Goal: Information Seeking & Learning: Learn about a topic

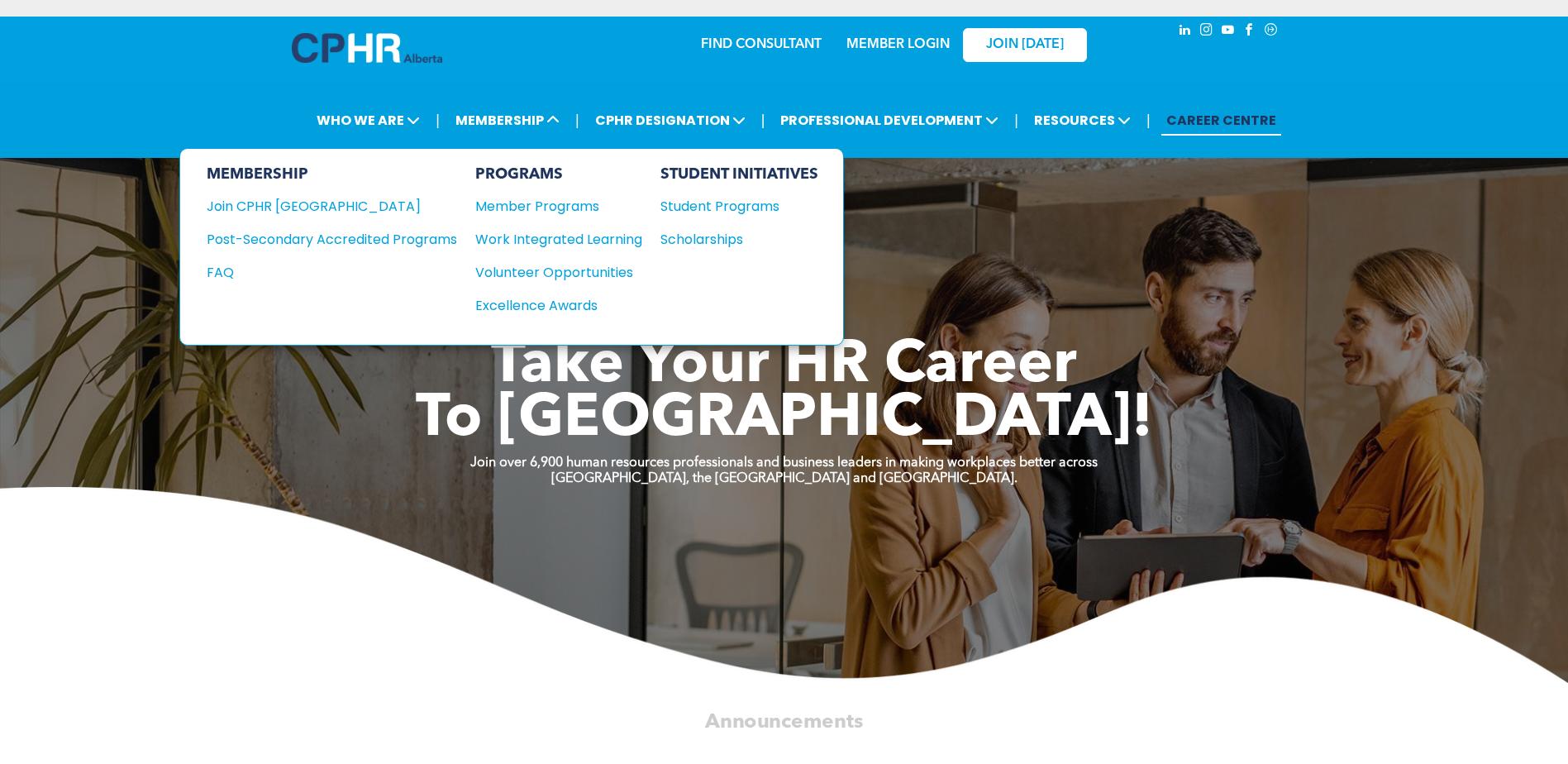
click at [699, 206] on div "Student Programs" at bounding box center [732, 206] width 142 height 21
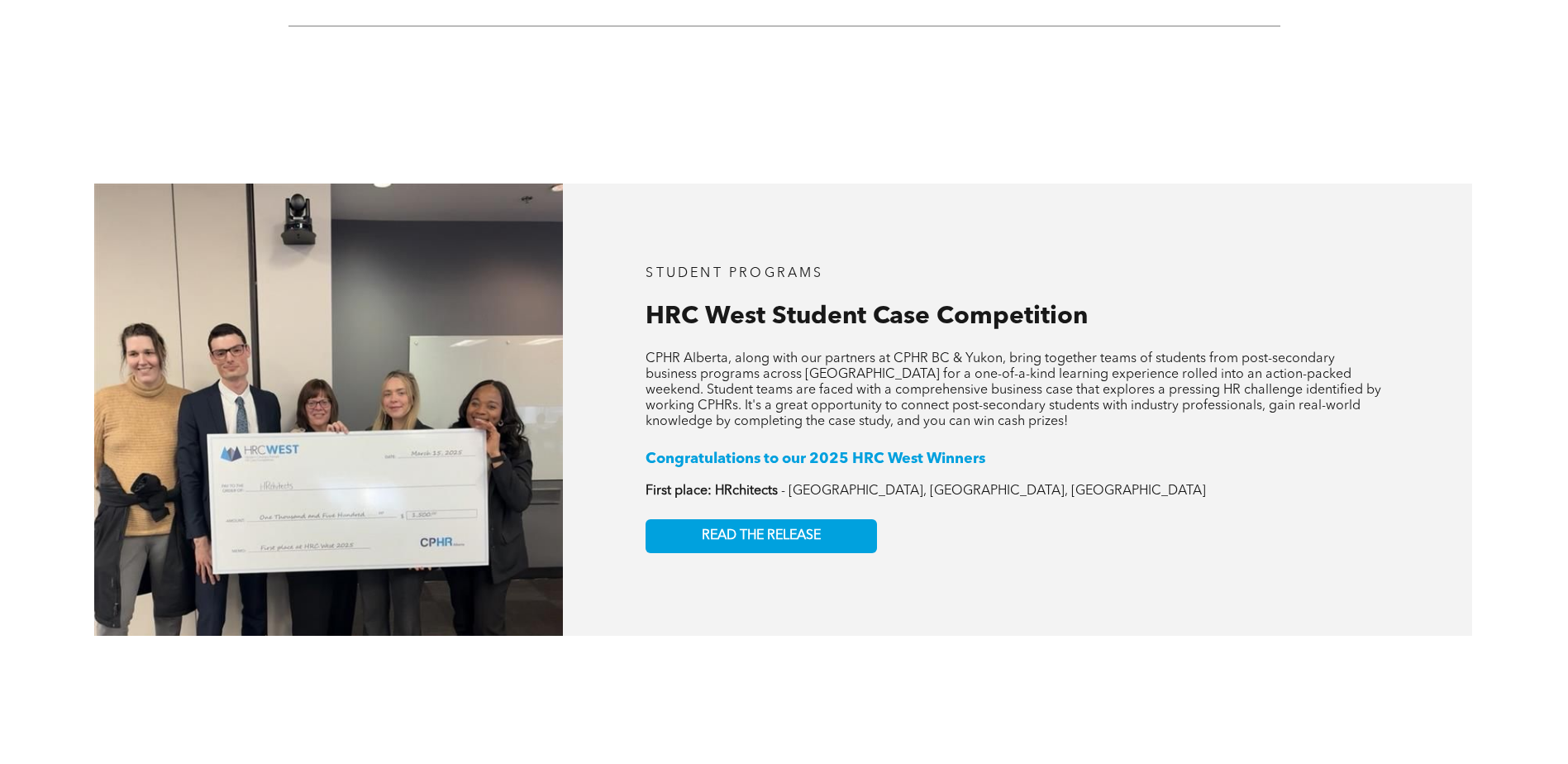
scroll to position [2564, 0]
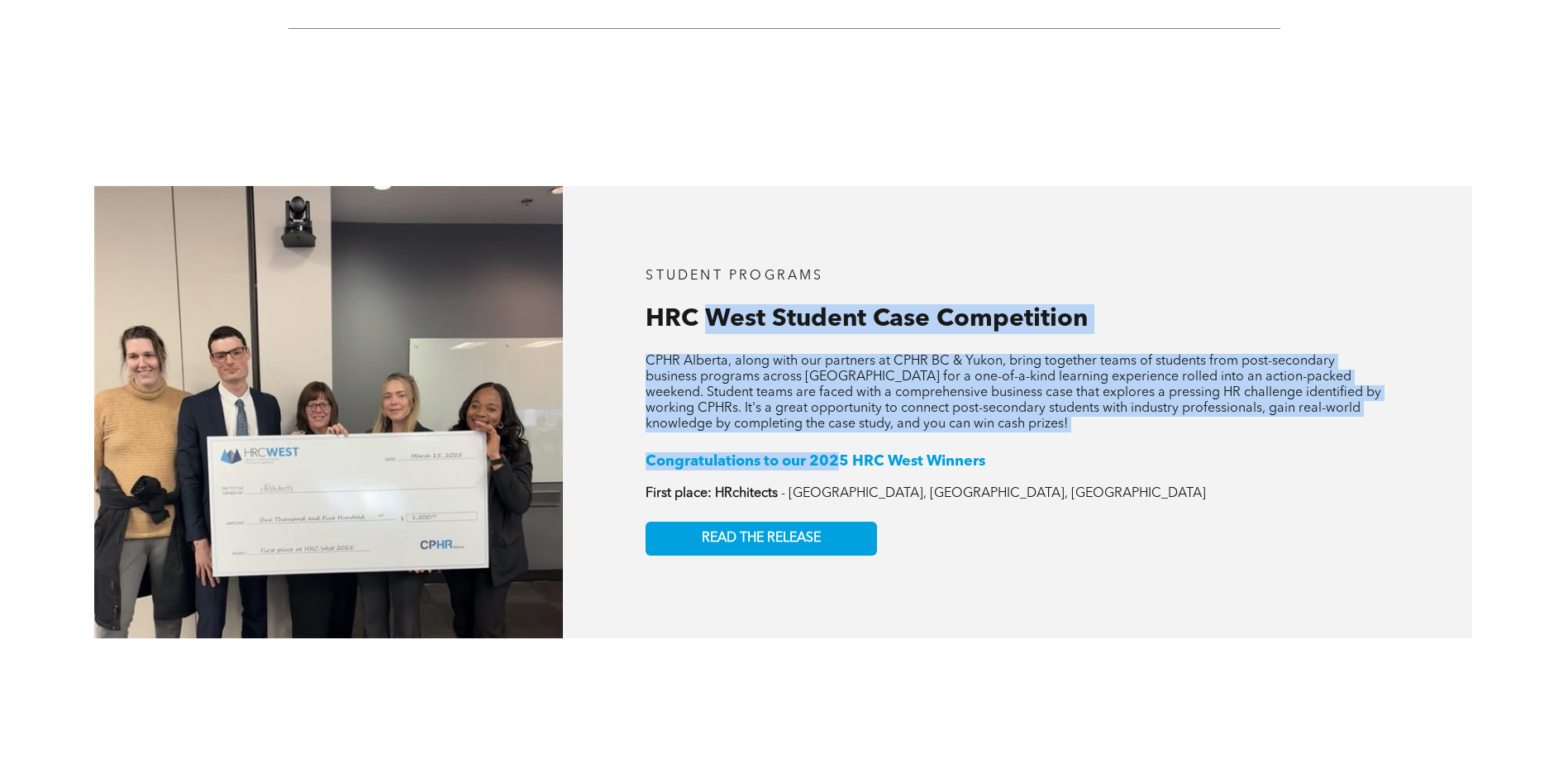
drag, startPoint x: 714, startPoint y: 285, endPoint x: 841, endPoint y: 412, distance: 179.6
click at [841, 412] on div "STUDENT PROGRAMS HRC West Student Case Competition CPHR Alberta, along with our…" at bounding box center [1017, 412] width 909 height 453
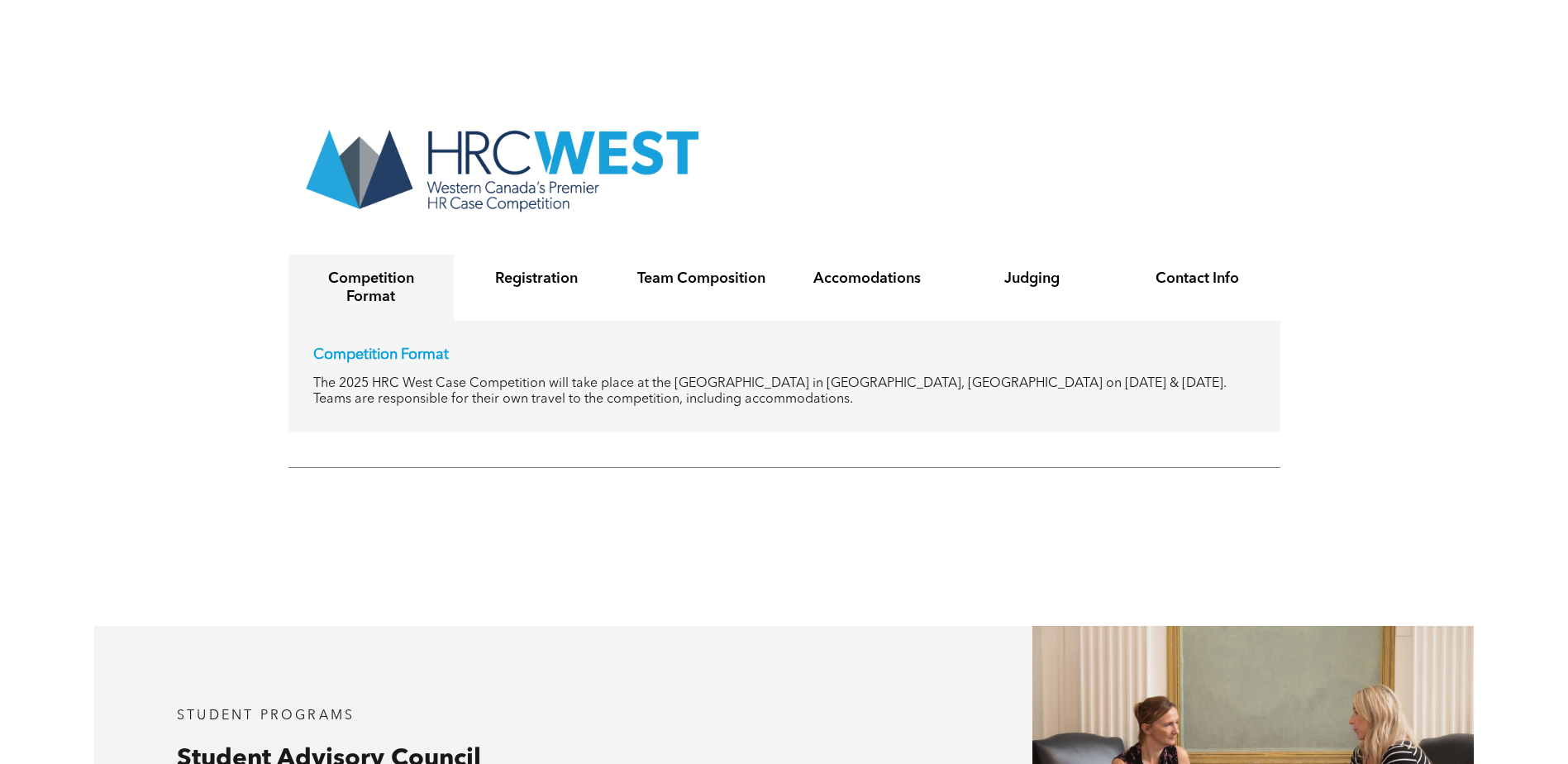
scroll to position [3226, 0]
click at [379, 271] on h4 "Competition Format" at bounding box center [370, 290] width 136 height 36
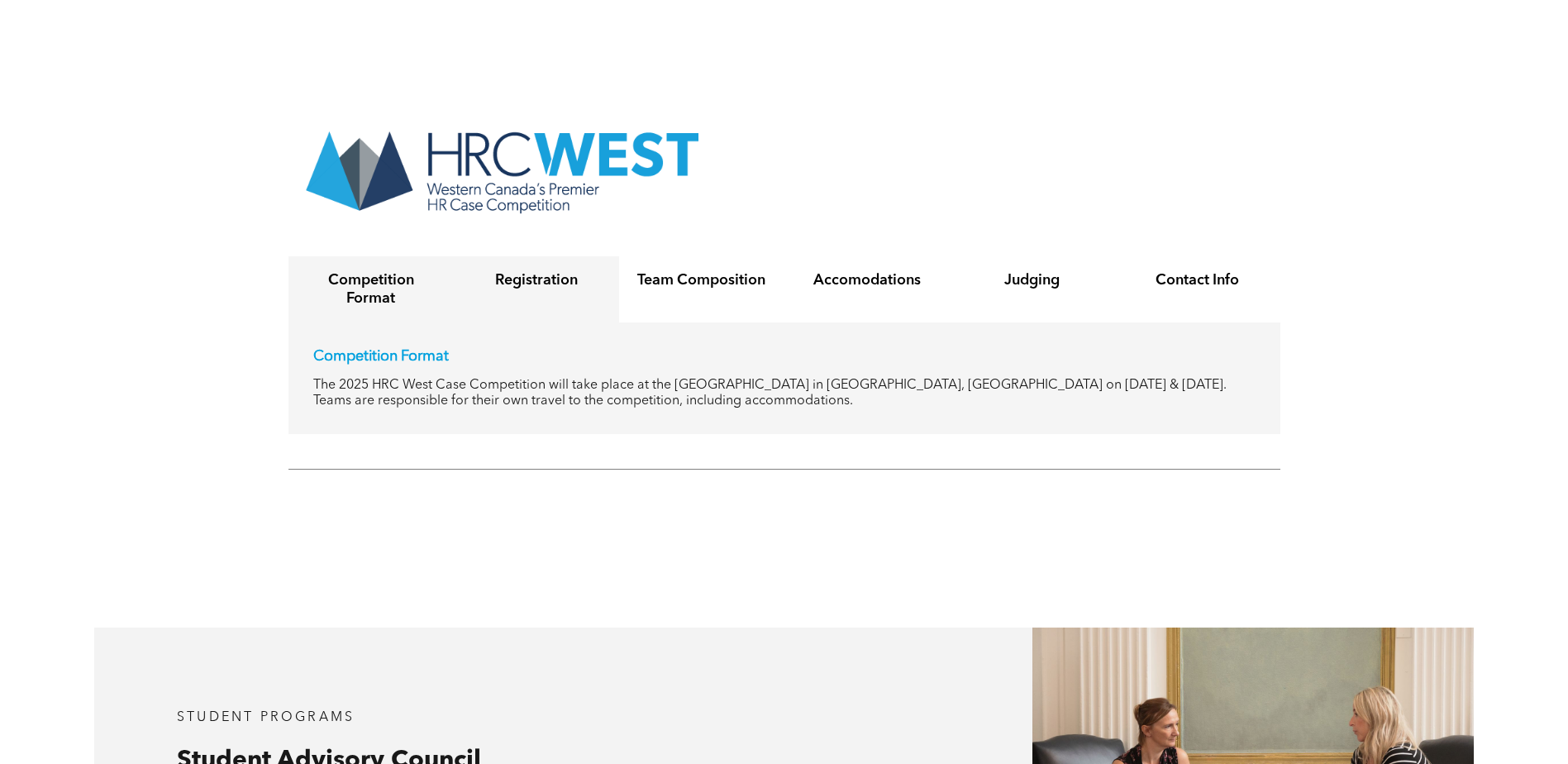
click at [543, 257] on div "Registration" at bounding box center [537, 290] width 166 height 66
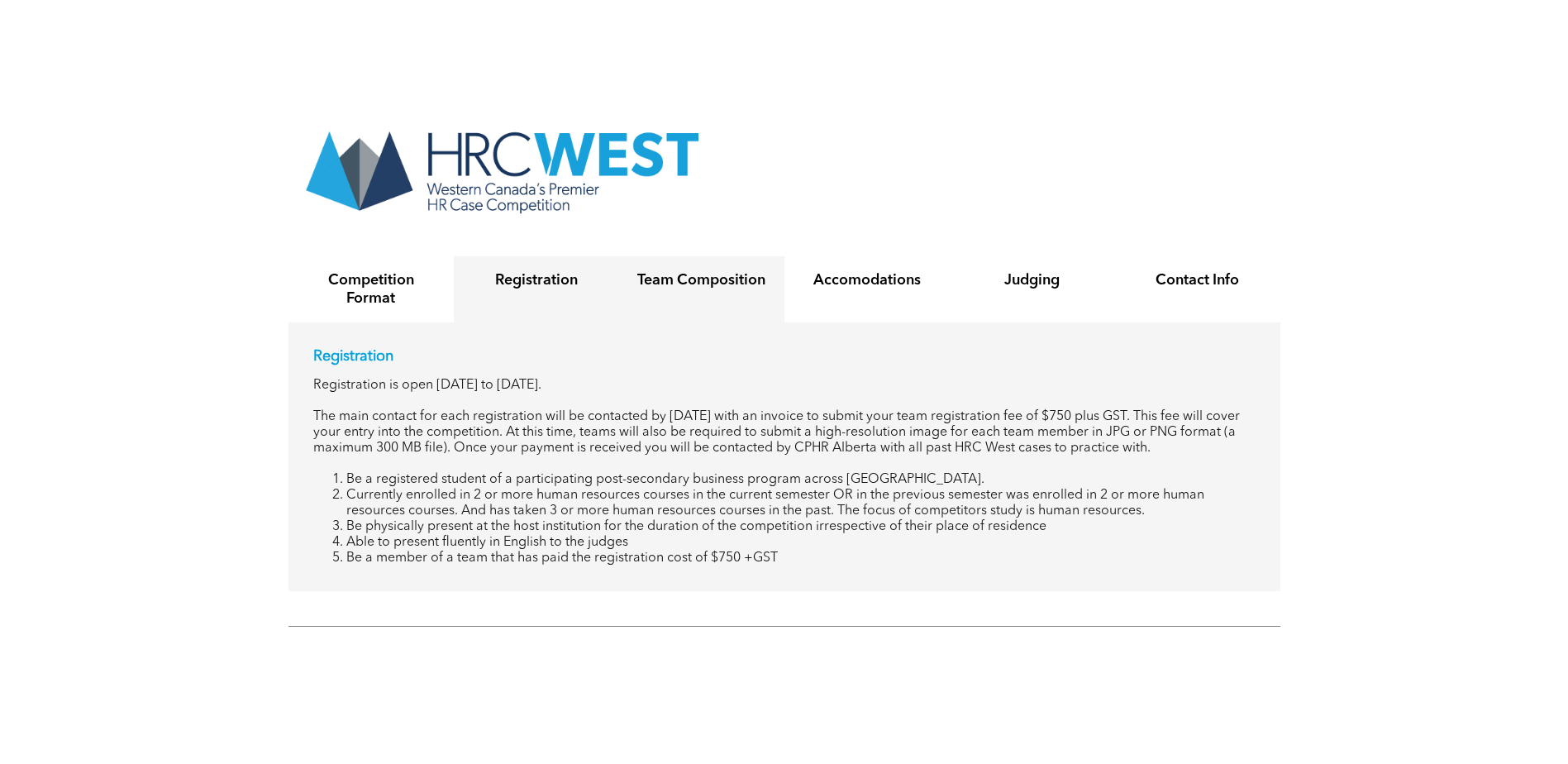
click at [635, 257] on div "Team Composition" at bounding box center [702, 290] width 166 height 66
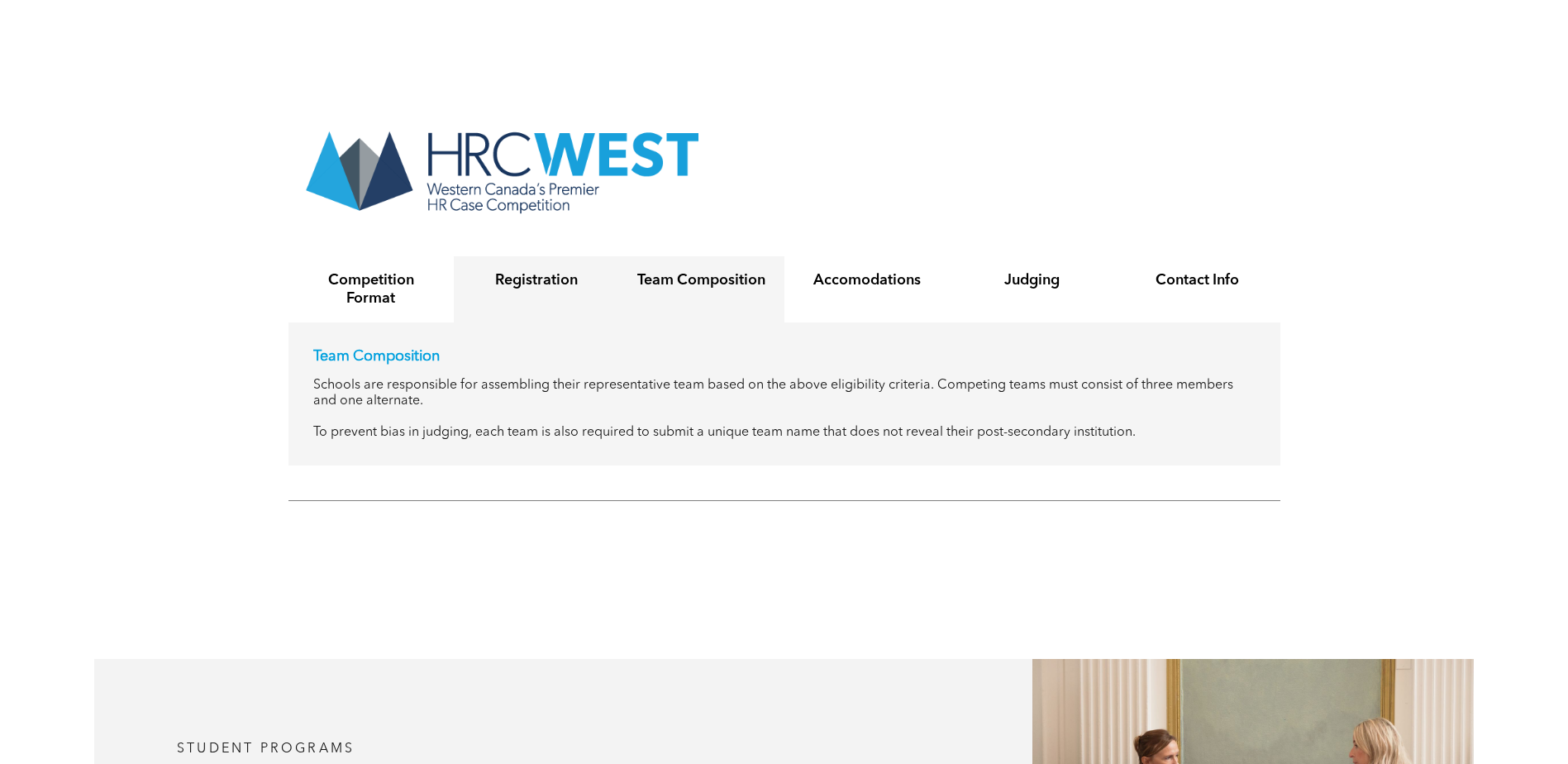
click at [511, 257] on div "Registration" at bounding box center [537, 290] width 166 height 66
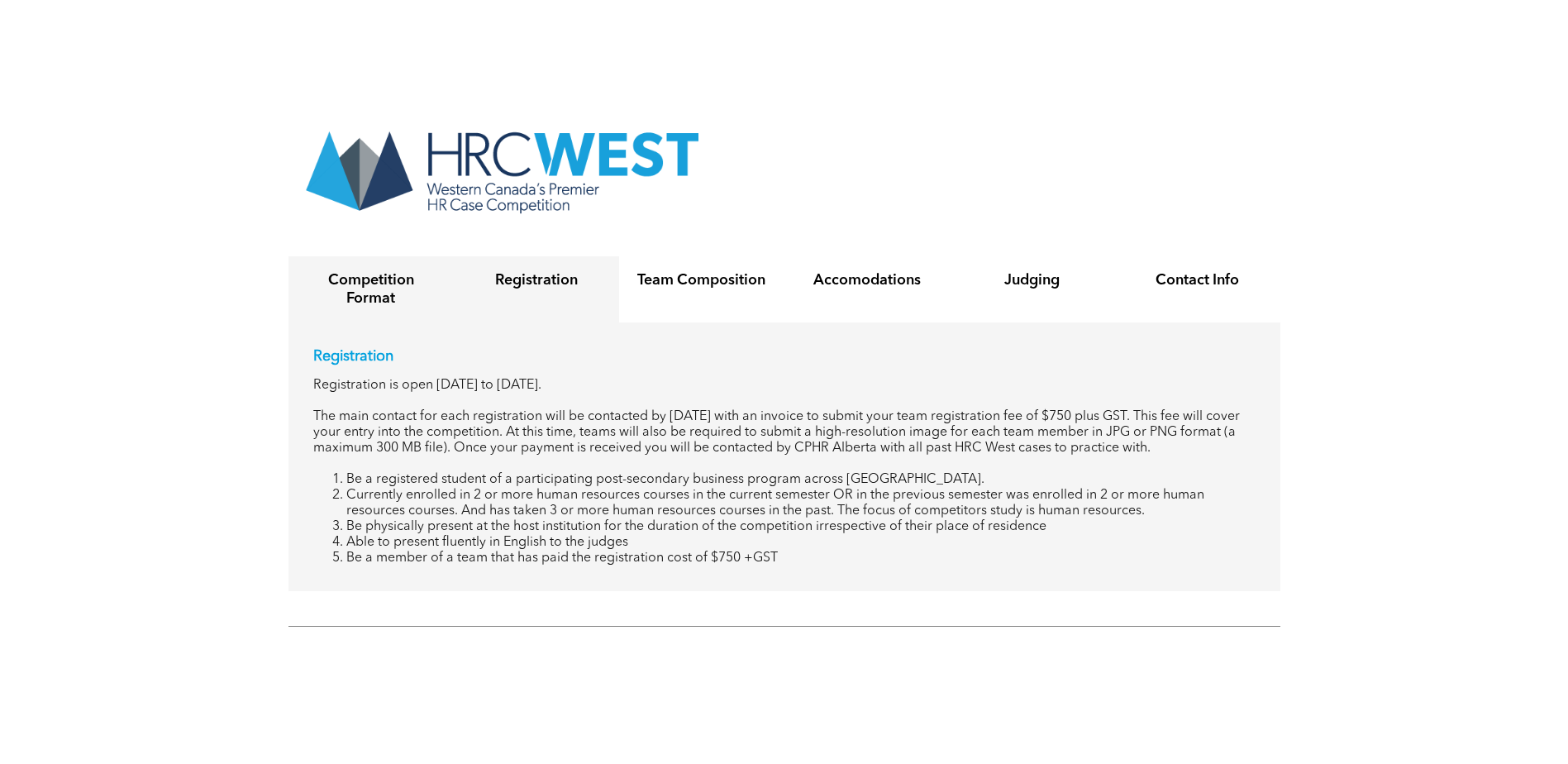
click at [354, 271] on h4 "Competition Format" at bounding box center [370, 290] width 136 height 36
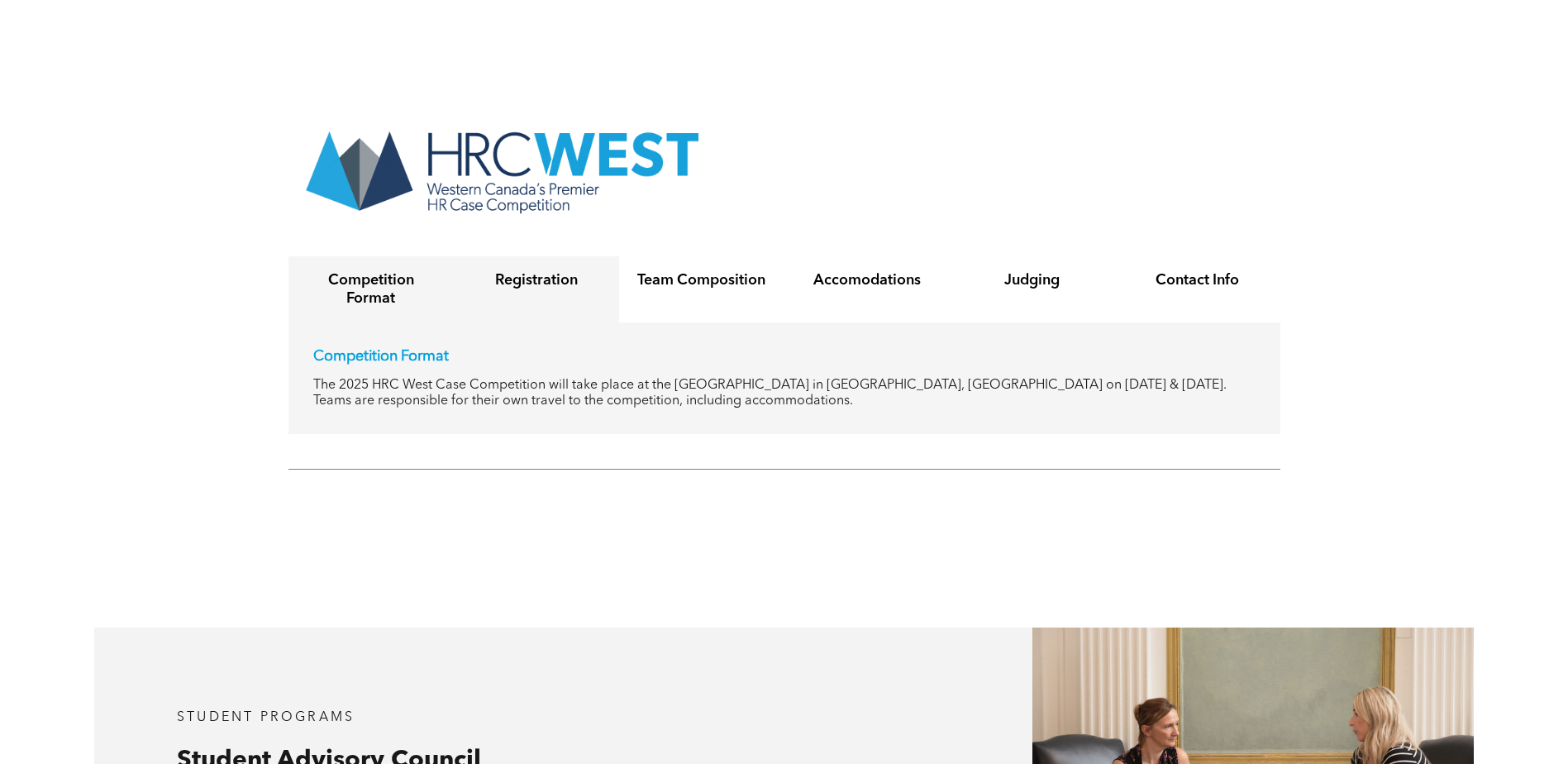
click at [534, 271] on h4 "Registration" at bounding box center [536, 280] width 136 height 18
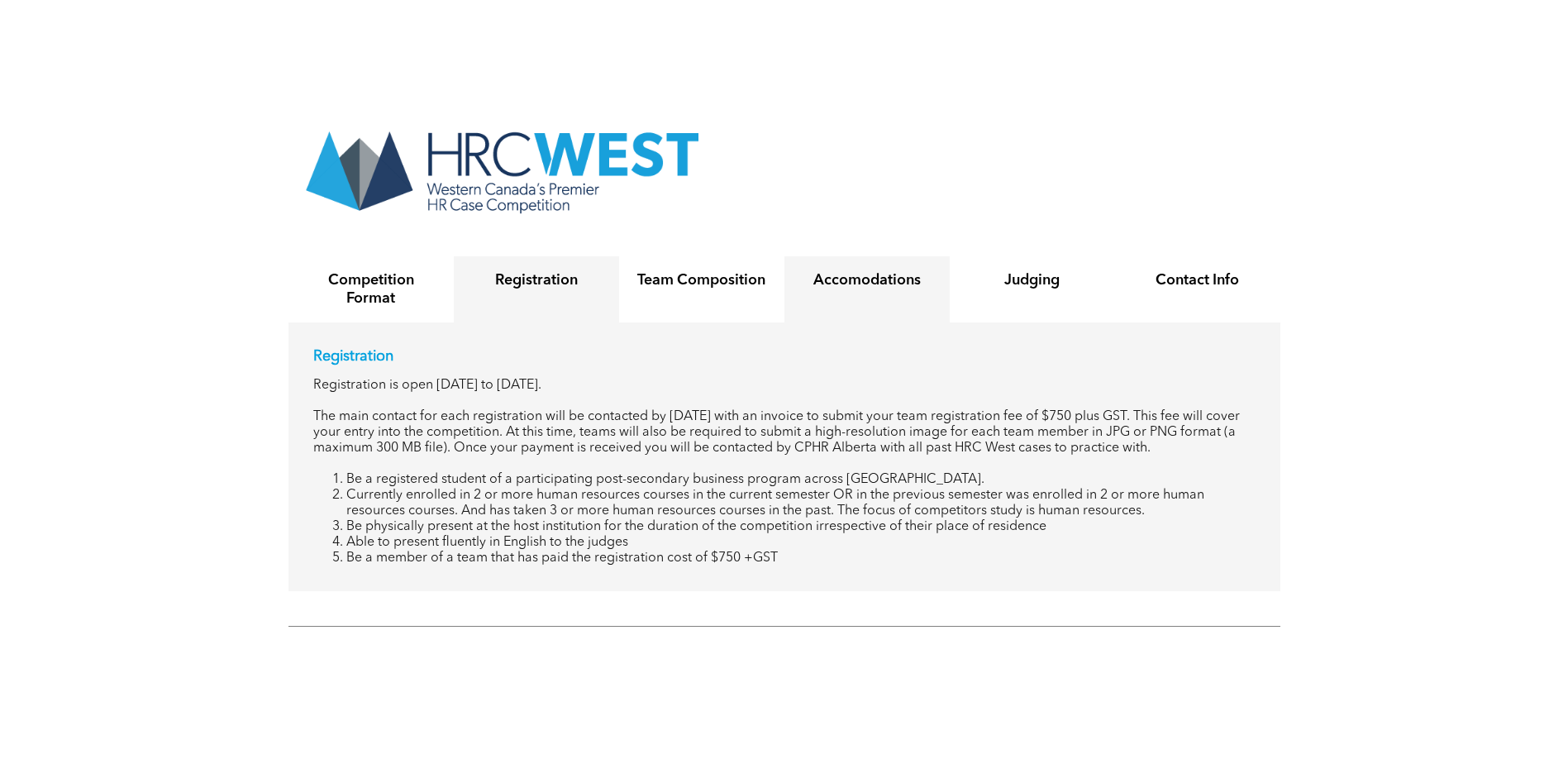
click at [902, 271] on h4 "Accomodations" at bounding box center [867, 280] width 136 height 18
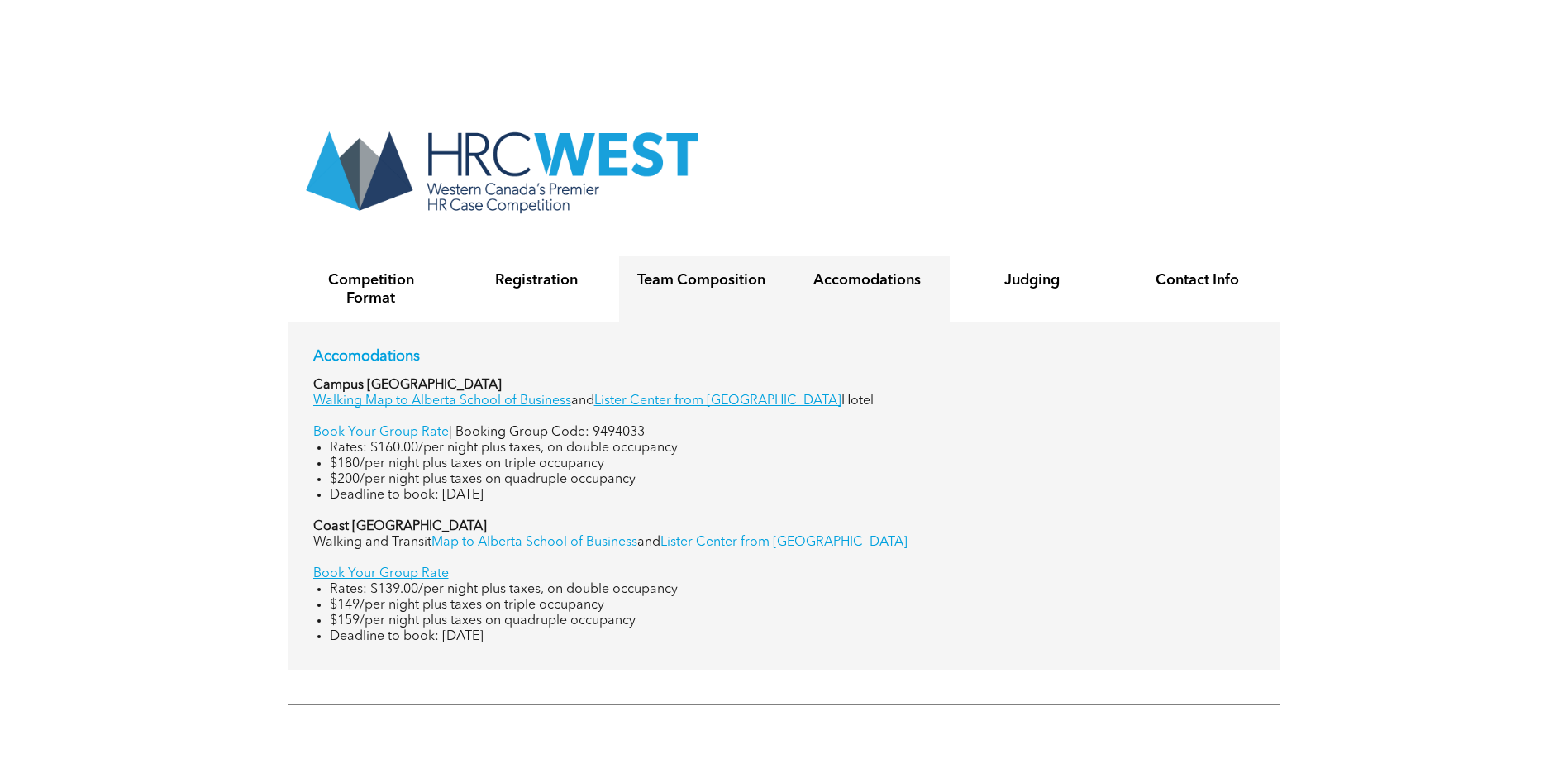
click at [754, 271] on h4 "Team Composition" at bounding box center [702, 280] width 136 height 18
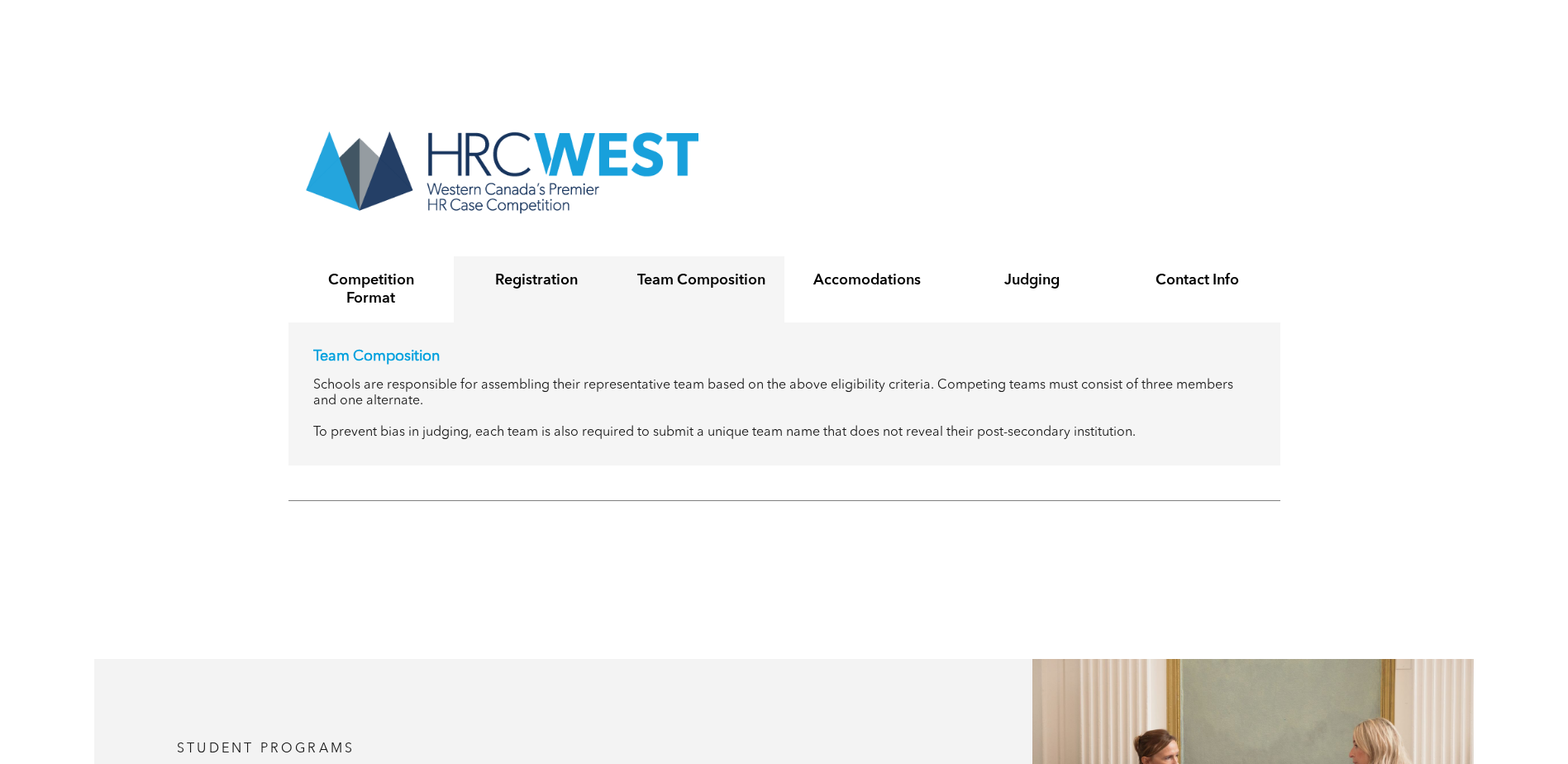
click at [517, 271] on h4 "Registration" at bounding box center [536, 280] width 136 height 18
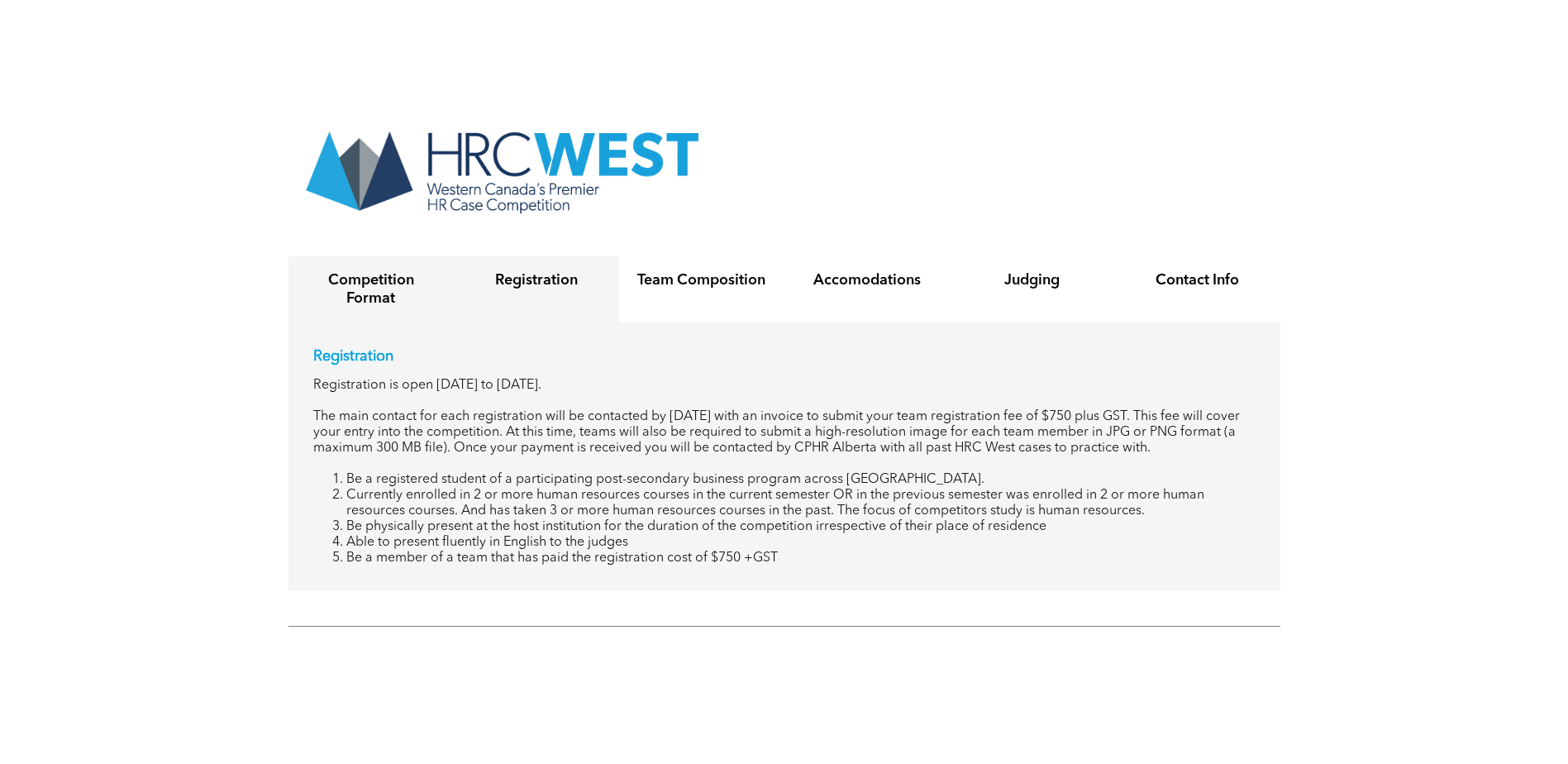
click at [369, 271] on h4 "Competition Format" at bounding box center [370, 290] width 136 height 36
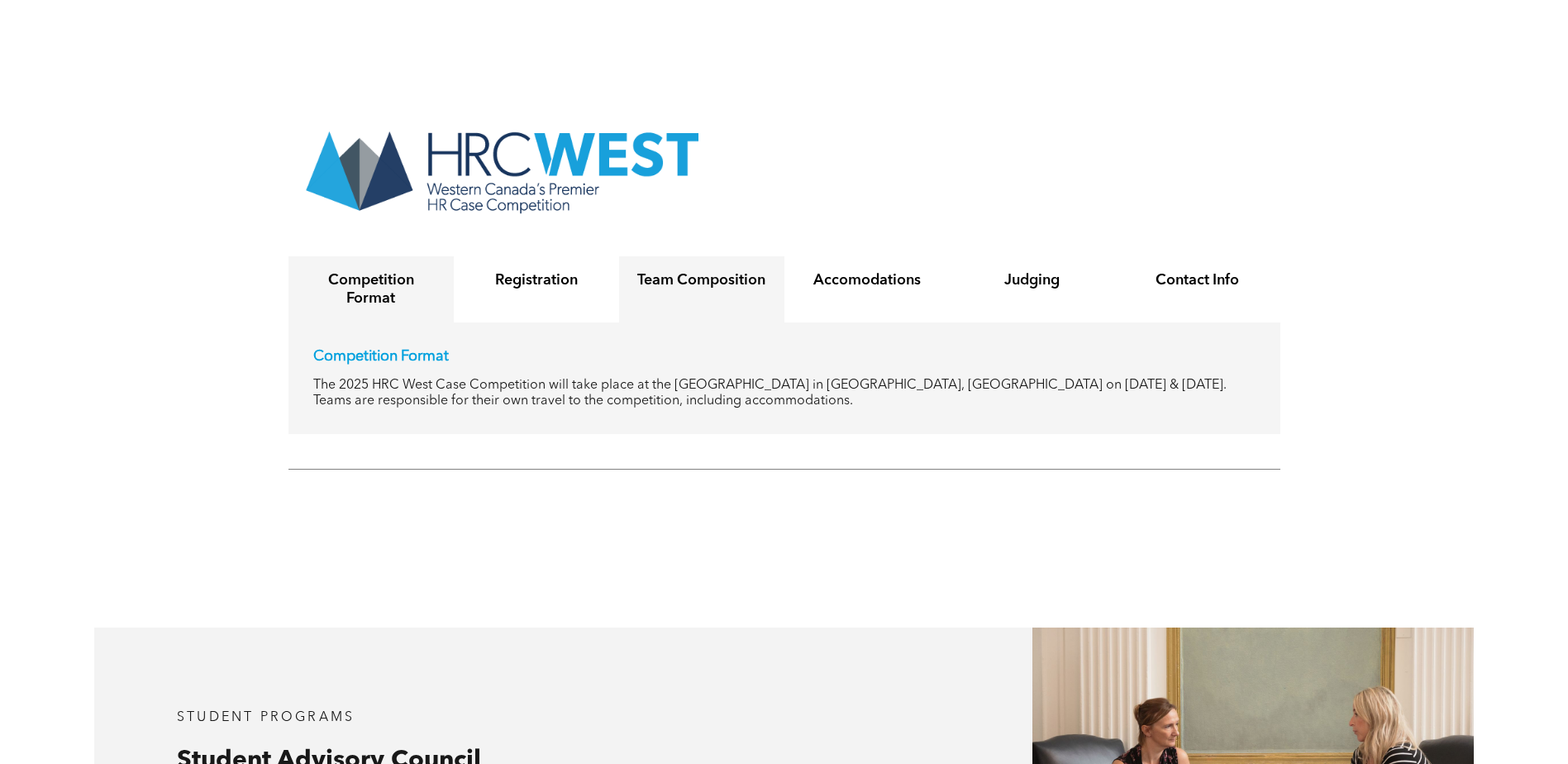
click at [681, 271] on h4 "Team Composition" at bounding box center [702, 280] width 136 height 18
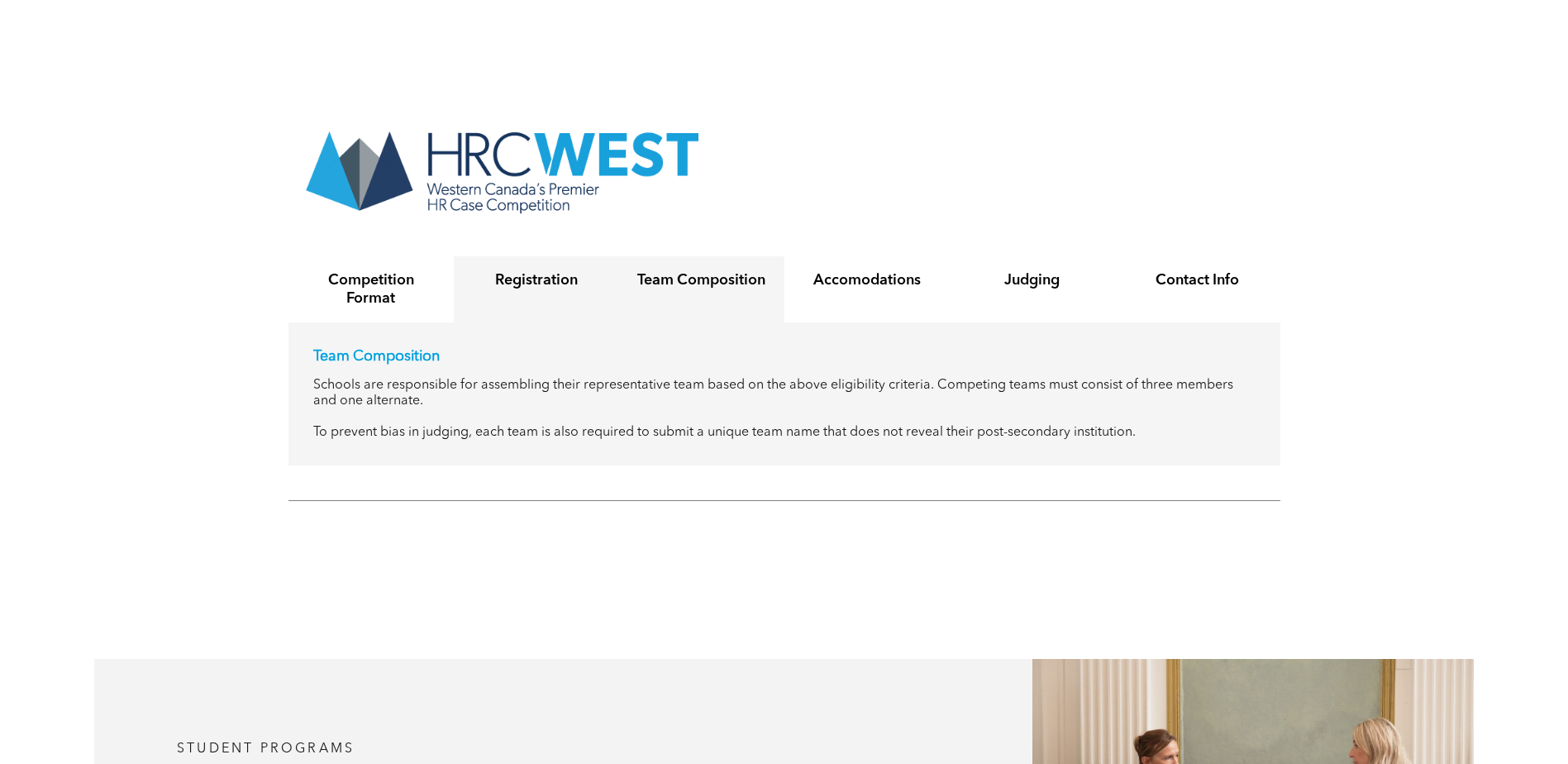
click at [491, 271] on h4 "Registration" at bounding box center [536, 280] width 136 height 18
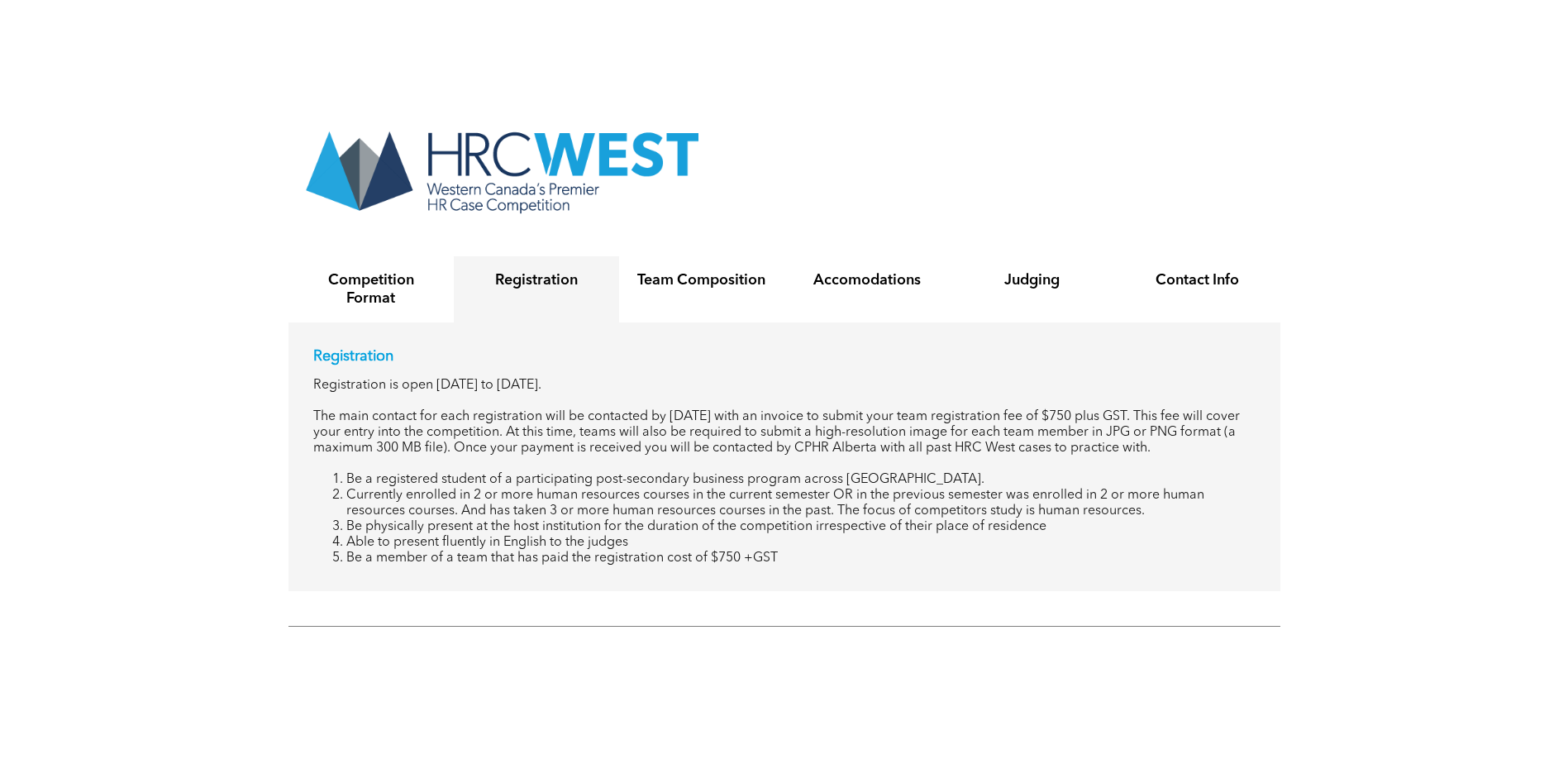
click at [566, 535] on li "Able to present fluently in English to the judges" at bounding box center [801, 543] width 909 height 15
click at [802, 530] on div "Registration Registration is open September 16, 2024 to December 16, 2024. The …" at bounding box center [784, 456] width 992 height 269
drag, startPoint x: 807, startPoint y: 524, endPoint x: 348, endPoint y: 524, distance: 459.0
click at [348, 551] on li "Be a member of a team that has paid the registration cost of $750 +GST" at bounding box center [801, 558] width 909 height 15
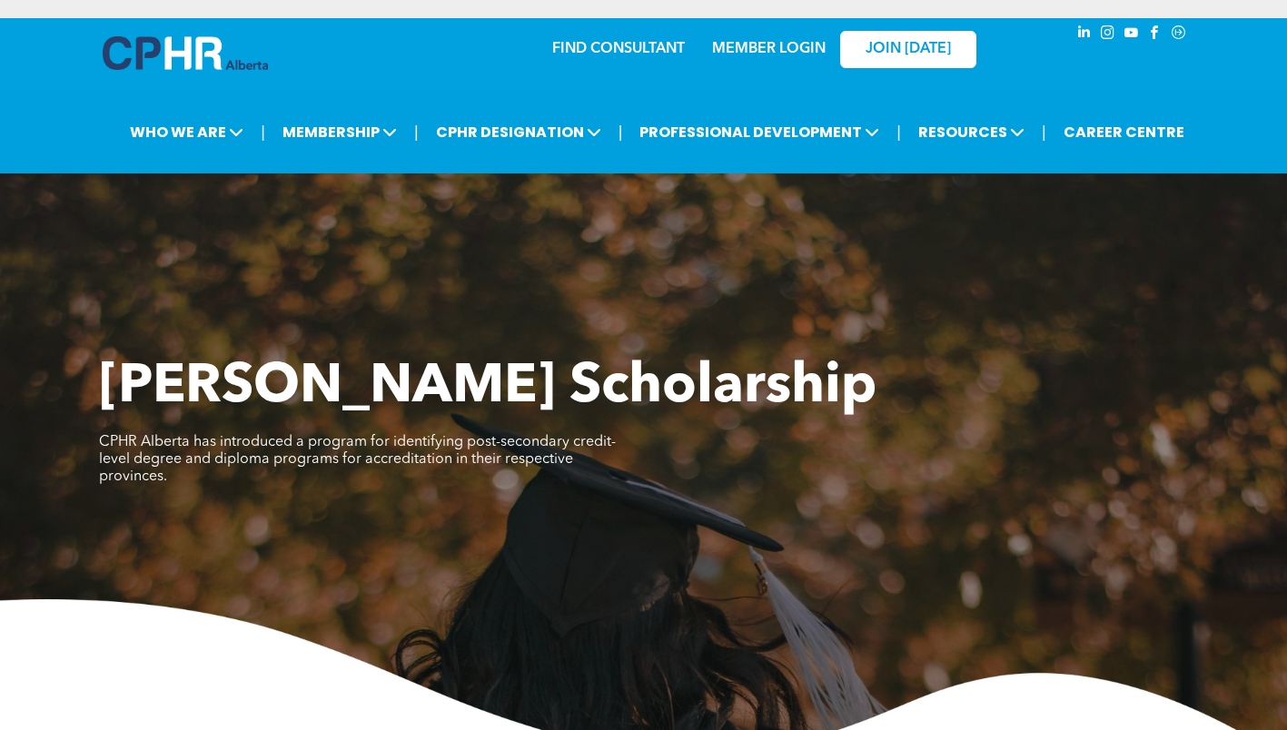
scroll to position [2998, 0]
